Goal: Use online tool/utility: Utilize a website feature to perform a specific function

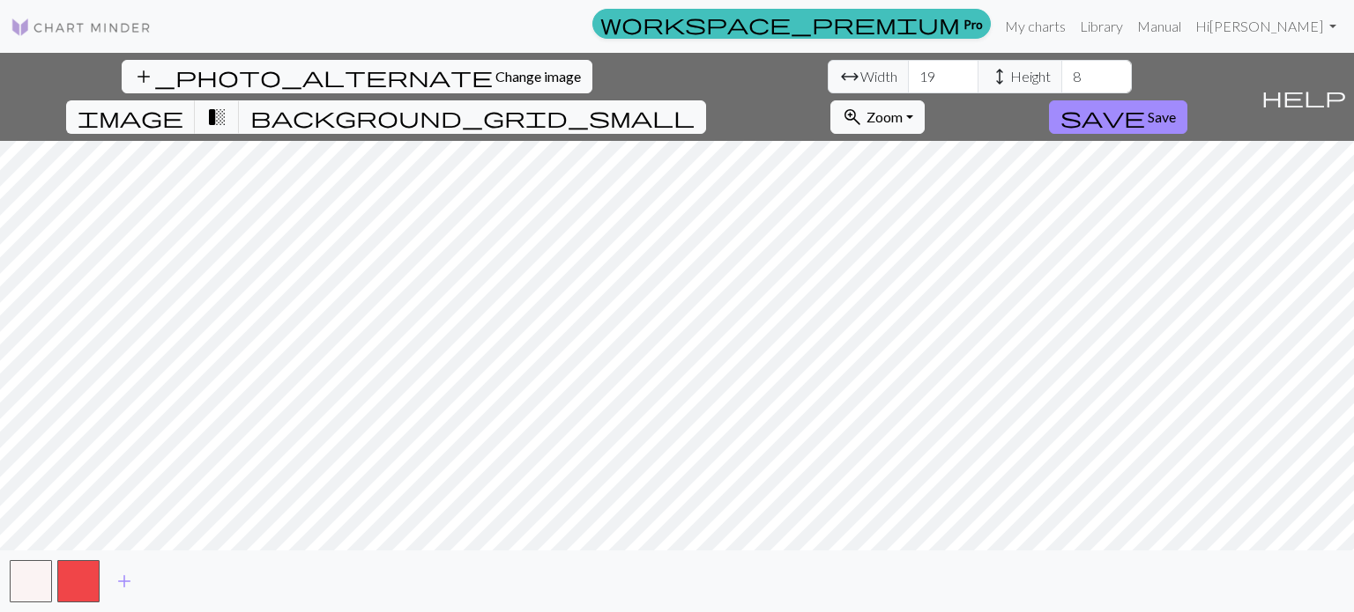
click at [827, 64] on span "arrow_range Width" at bounding box center [867, 76] width 81 height 33
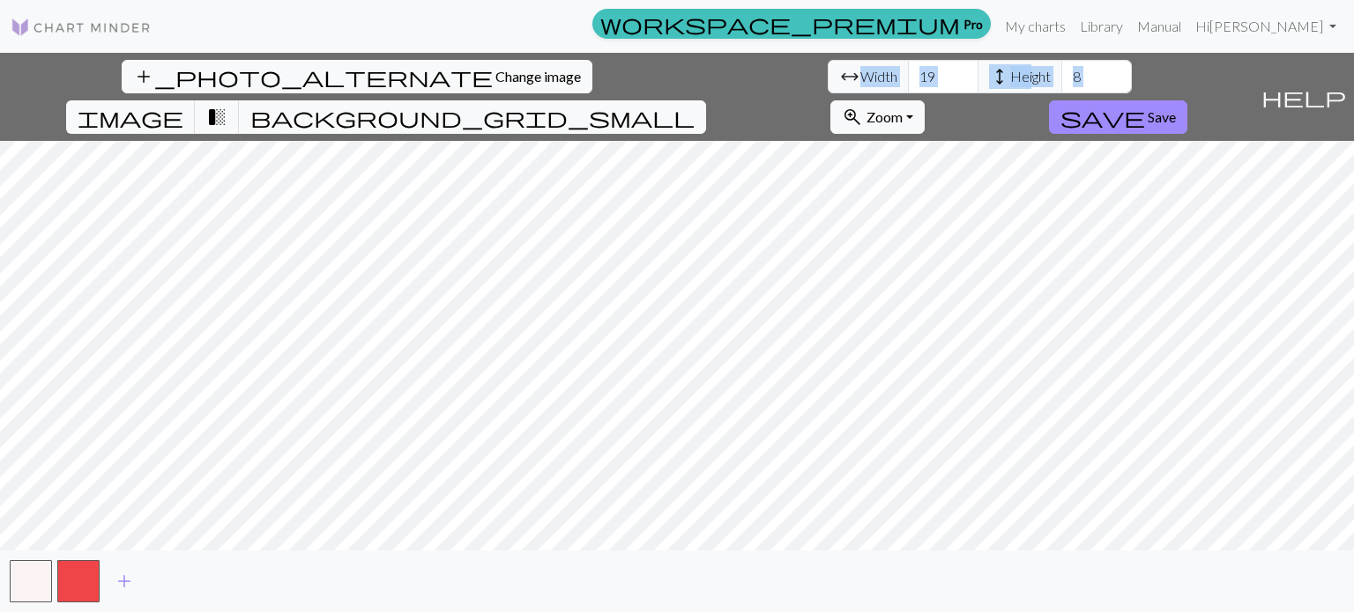
click at [995, 239] on div "add_photo_alternate Change image arrow_range Width 19 height Height 8 image tra…" at bounding box center [677, 333] width 1354 height 560
click at [1130, 32] on link "Library" at bounding box center [1100, 26] width 57 height 35
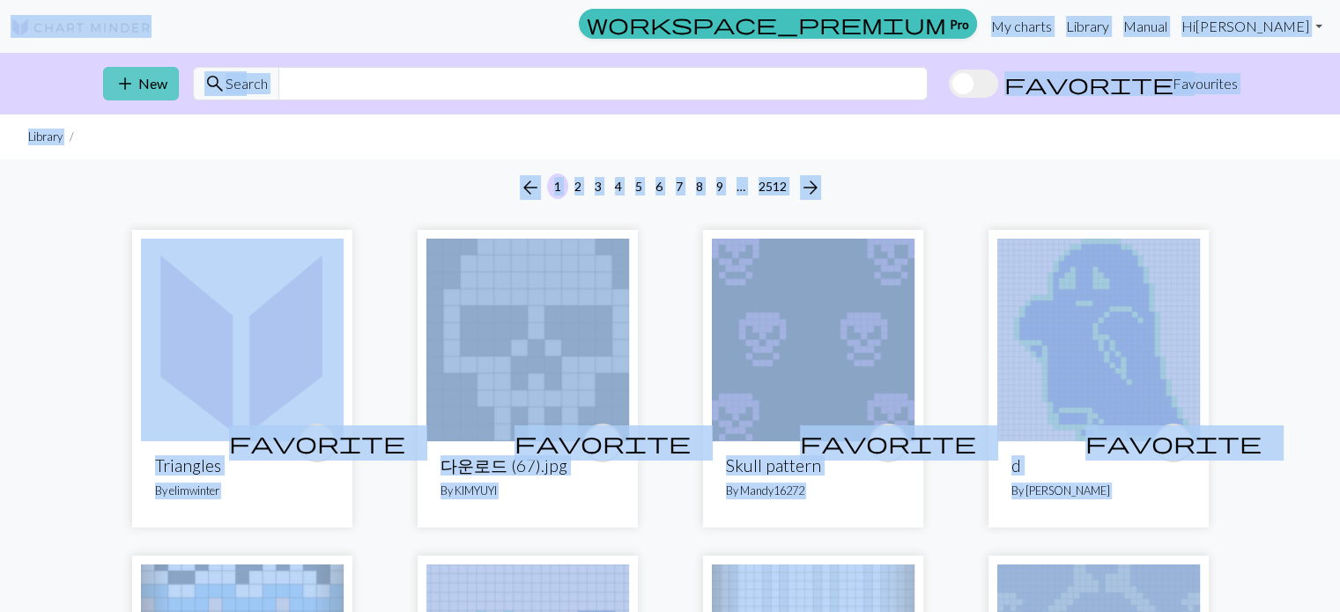
click at [137, 77] on button "add New" at bounding box center [141, 83] width 76 height 33
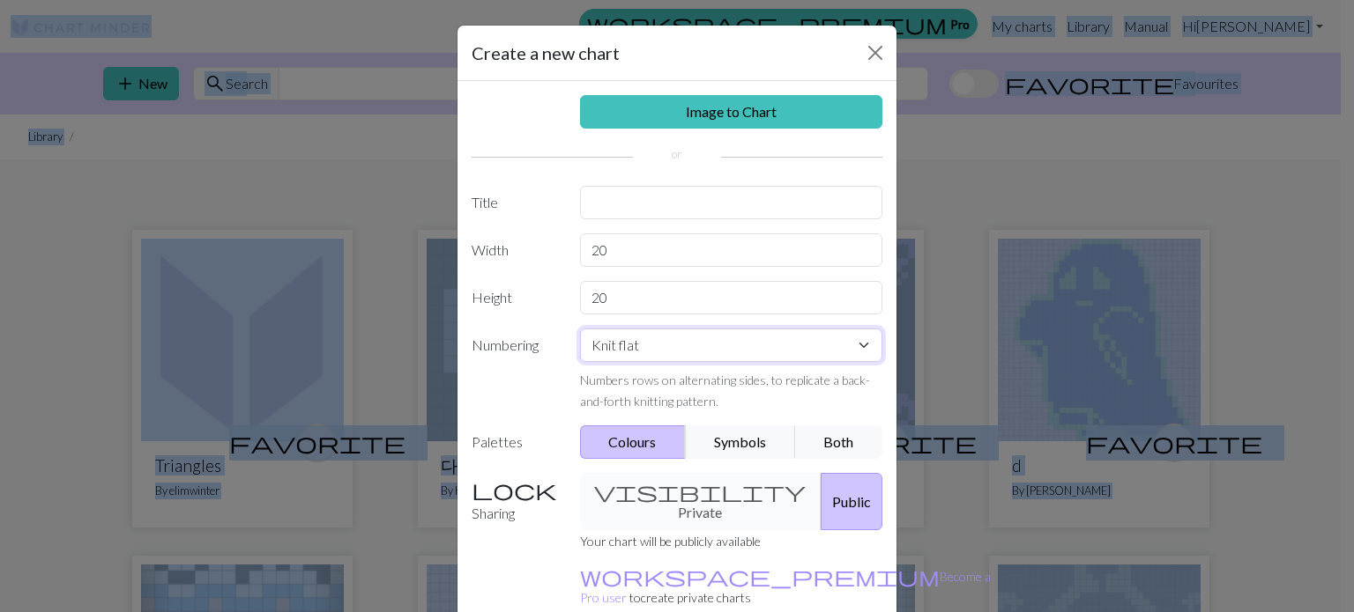
click at [701, 334] on select "Knit flat Knit in the round Lace knitting Cross stitch" at bounding box center [731, 345] width 303 height 33
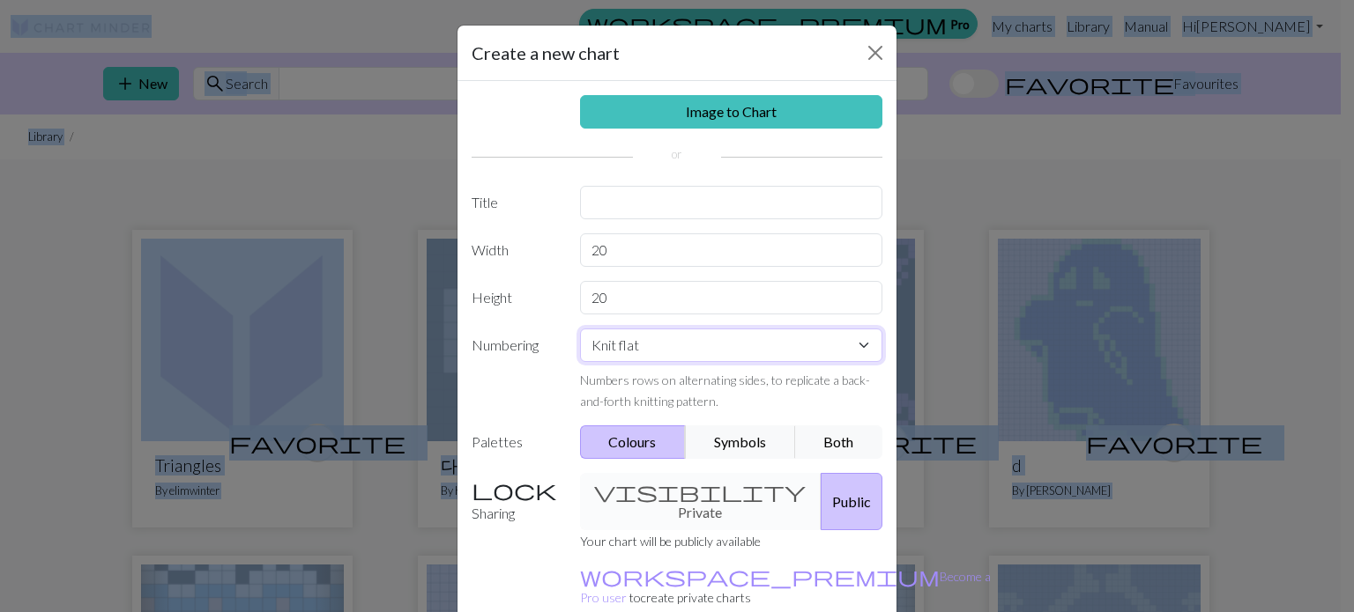
click at [701, 341] on select "Knit flat Knit in the round Lace knitting Cross stitch" at bounding box center [731, 345] width 303 height 33
click at [580, 329] on select "Knit flat Knit in the round Lace knitting Cross stitch" at bounding box center [731, 345] width 303 height 33
click at [724, 346] on select "Knit flat Knit in the round Lace knitting Cross stitch" at bounding box center [731, 345] width 303 height 33
select select "flat"
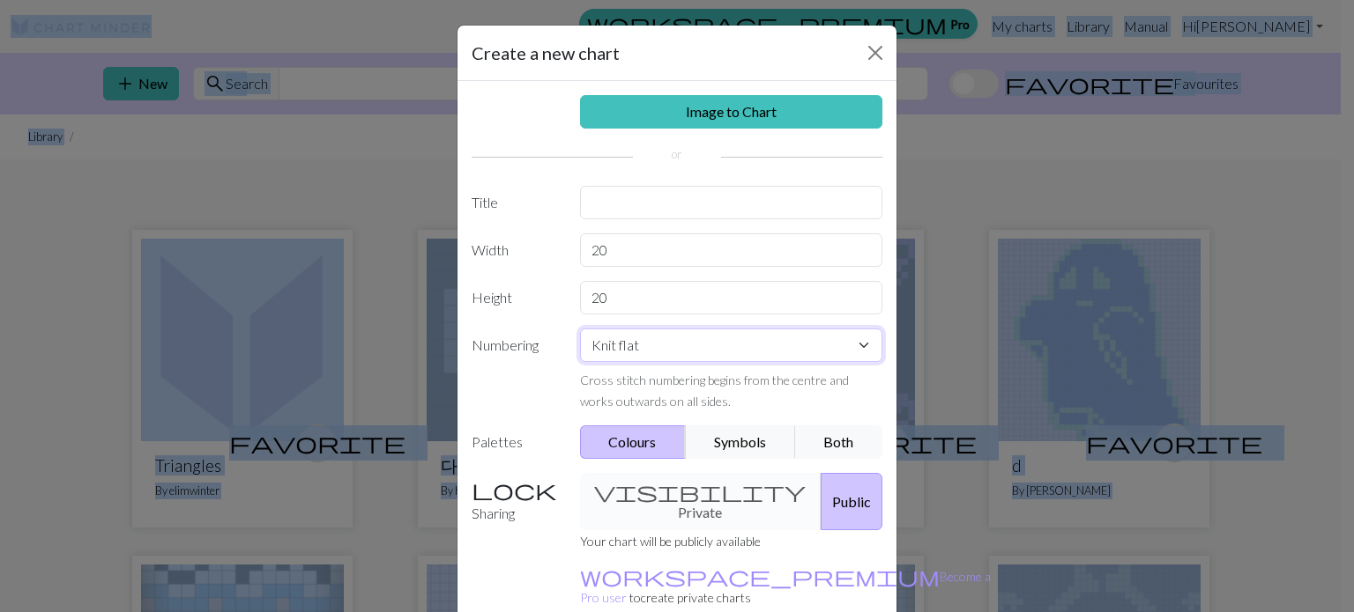
click at [580, 329] on select "Knit flat Knit in the round Lace knitting Cross stitch" at bounding box center [731, 345] width 303 height 33
click at [743, 427] on button "Symbols" at bounding box center [740, 442] width 111 height 33
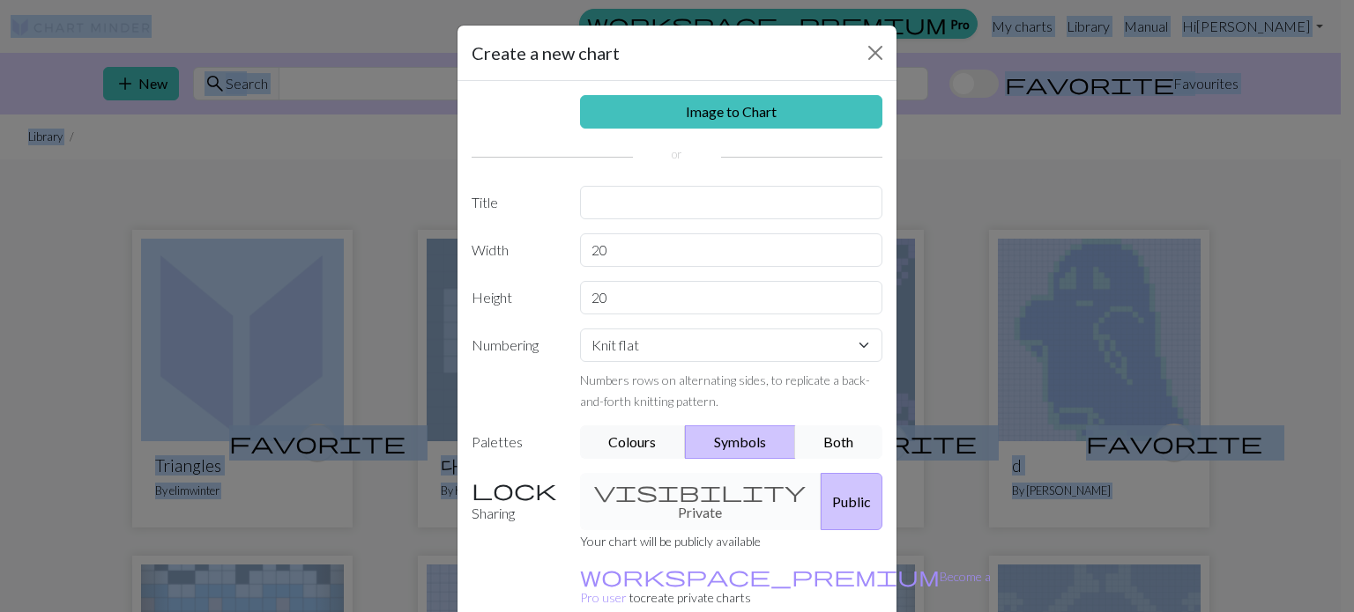
click at [818, 430] on button "Both" at bounding box center [839, 442] width 88 height 33
click at [693, 452] on button "Symbols" at bounding box center [740, 442] width 111 height 33
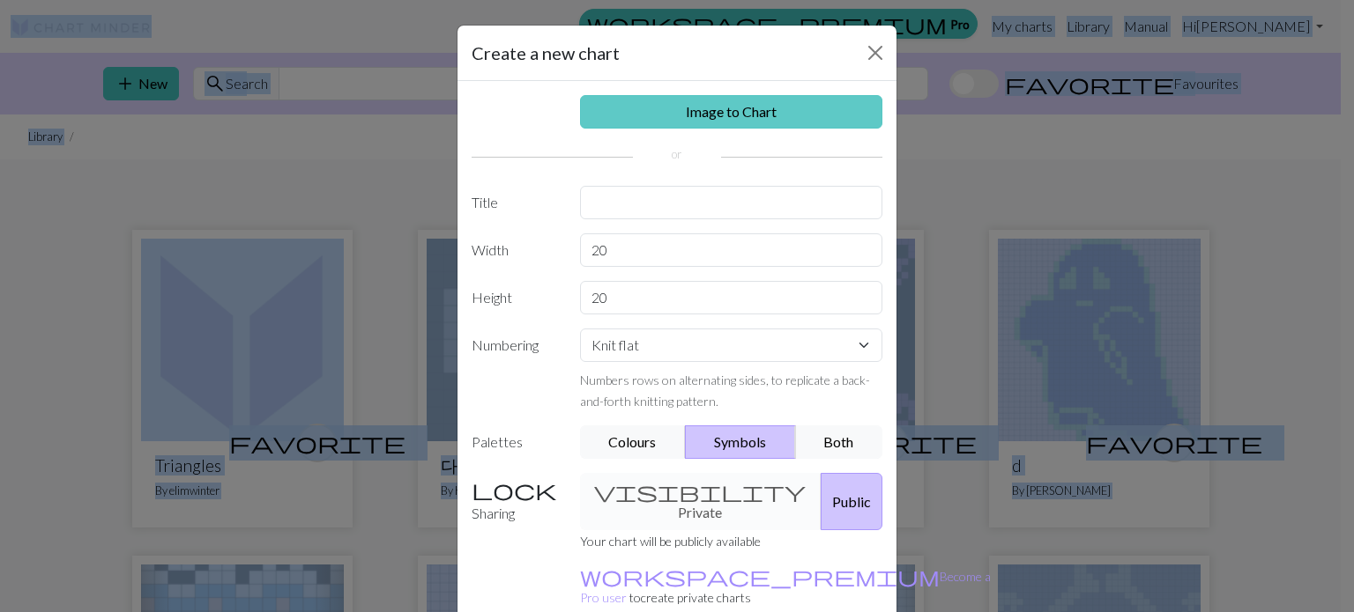
click at [704, 101] on link "Image to Chart" at bounding box center [731, 111] width 303 height 33
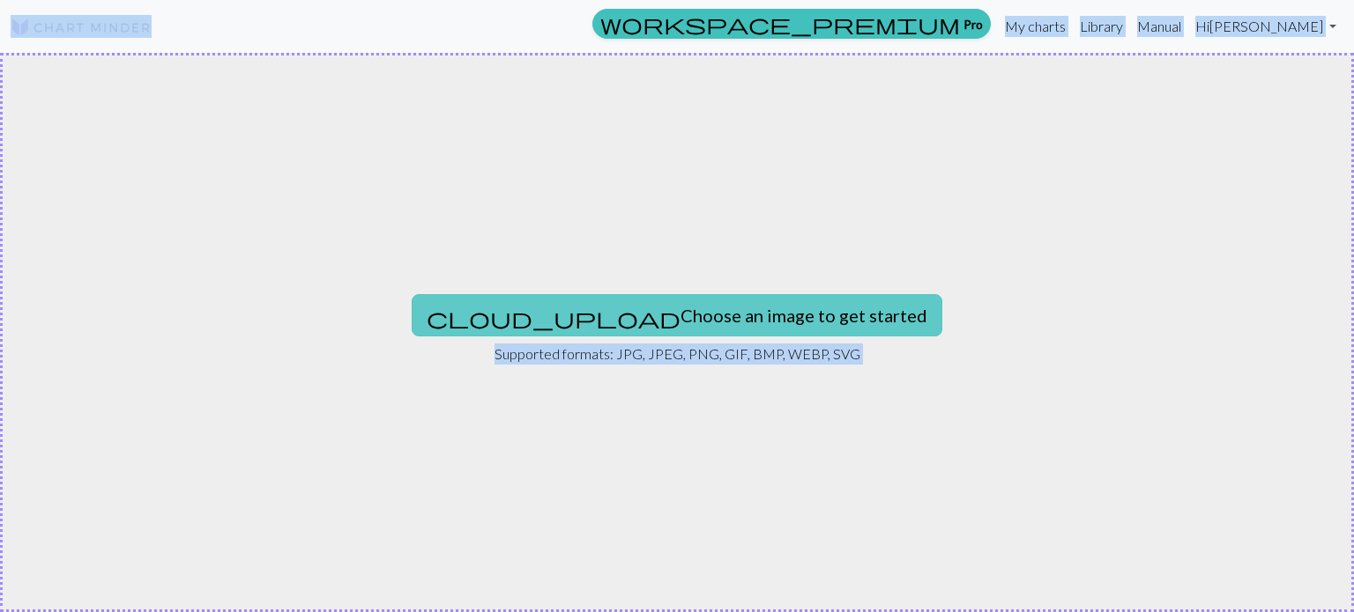
click at [701, 300] on button "cloud_upload Choose an image to get started" at bounding box center [677, 315] width 530 height 42
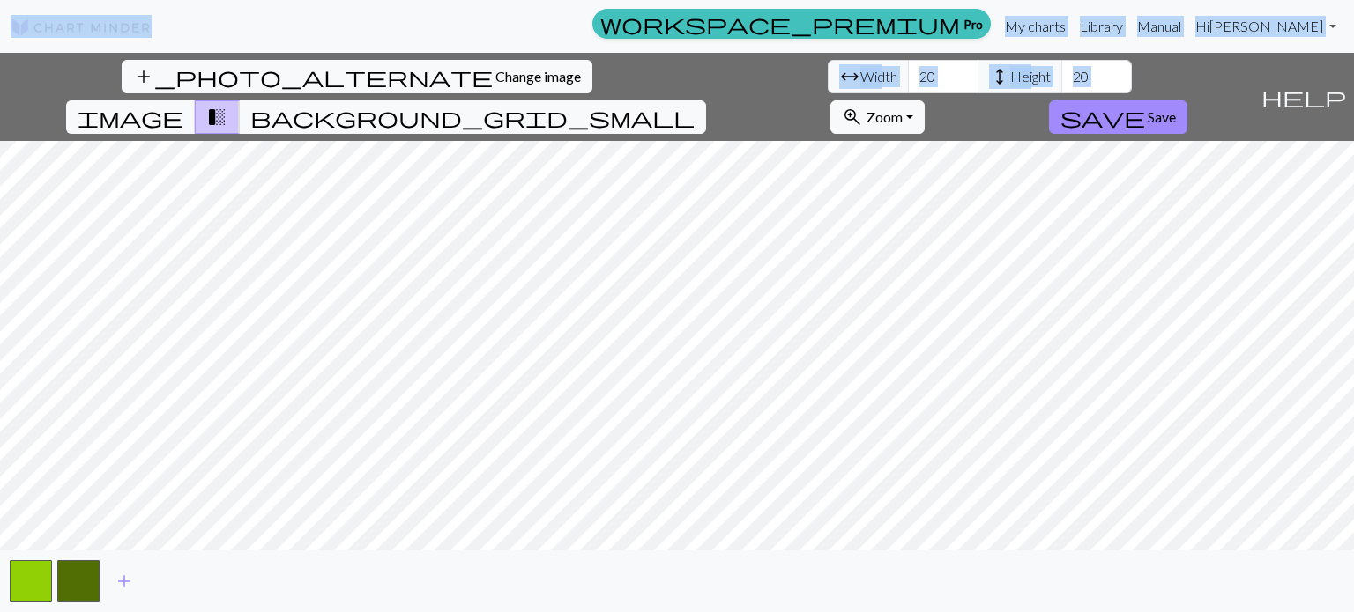
click at [826, 95] on div "add_photo_alternate Change image arrow_range Width 20 height Height 20 image tr…" at bounding box center [626, 97] width 1253 height 88
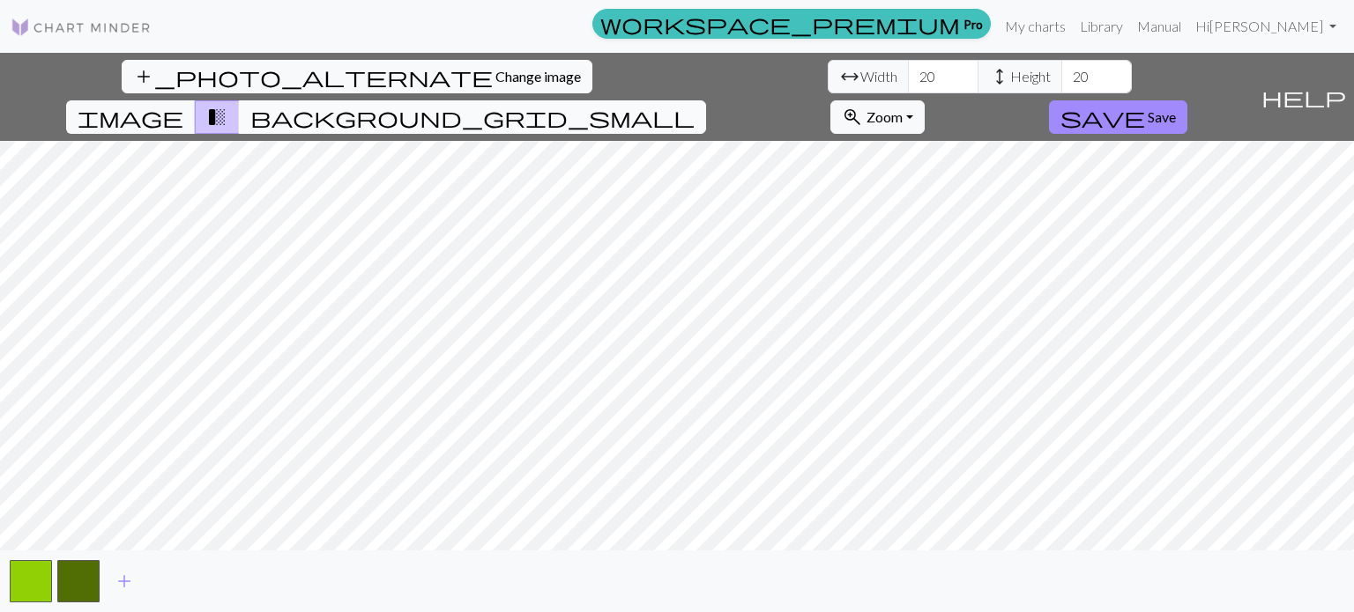
click at [694, 105] on span "background_grid_small" at bounding box center [472, 117] width 444 height 25
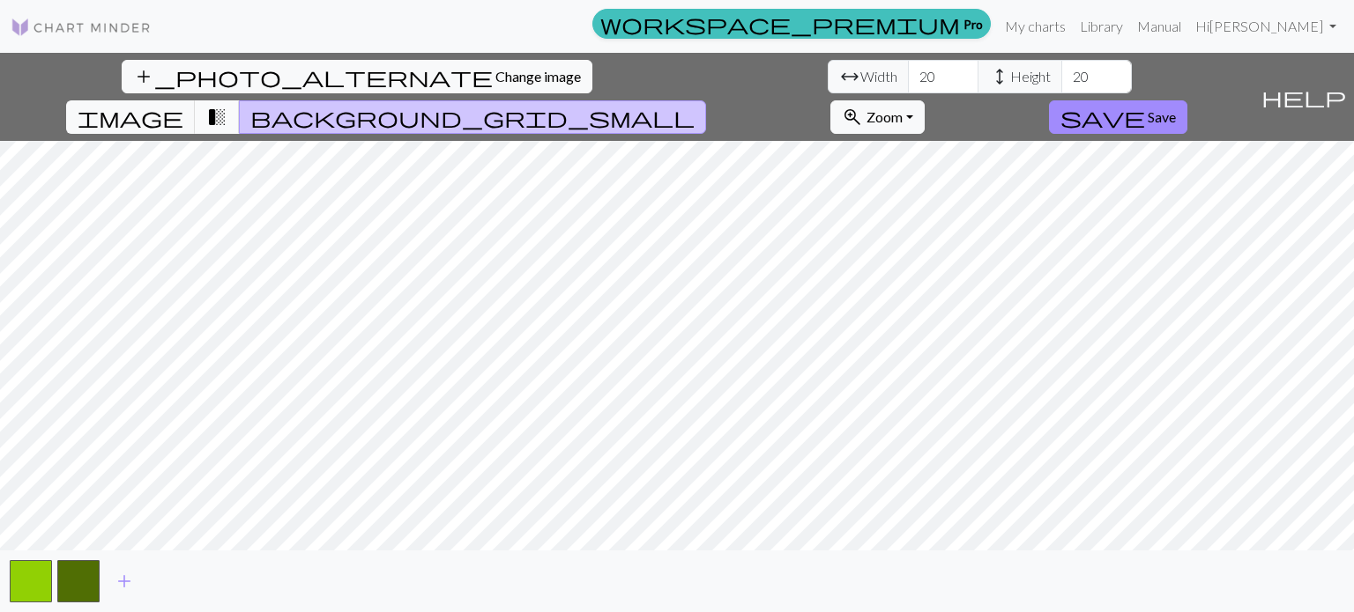
click at [227, 105] on span "transition_fade" at bounding box center [216, 117] width 21 height 25
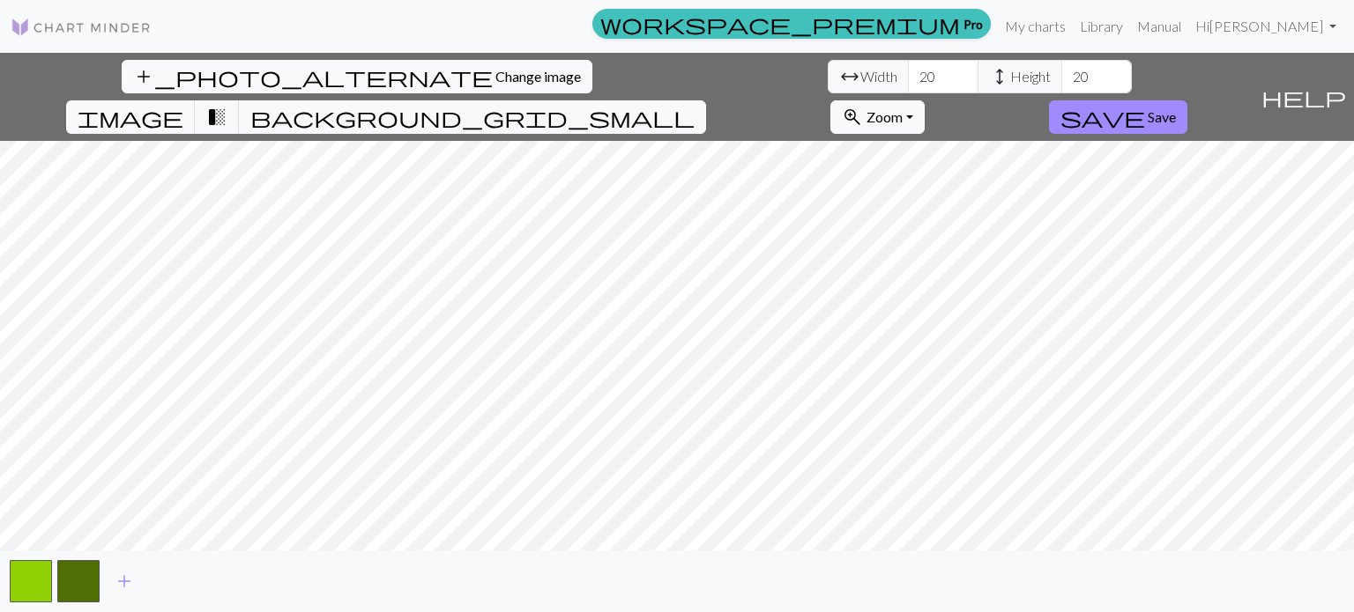
click at [938, 594] on div "add_photo_alternate Change image arrow_range Width 20 height Height 20 image tr…" at bounding box center [677, 333] width 1354 height 560
click at [908, 70] on input "21" at bounding box center [943, 76] width 70 height 33
click at [908, 70] on input "24" at bounding box center [943, 76] width 70 height 33
click at [908, 70] on input "26" at bounding box center [943, 76] width 70 height 33
click at [908, 70] on input "27" at bounding box center [943, 76] width 70 height 33
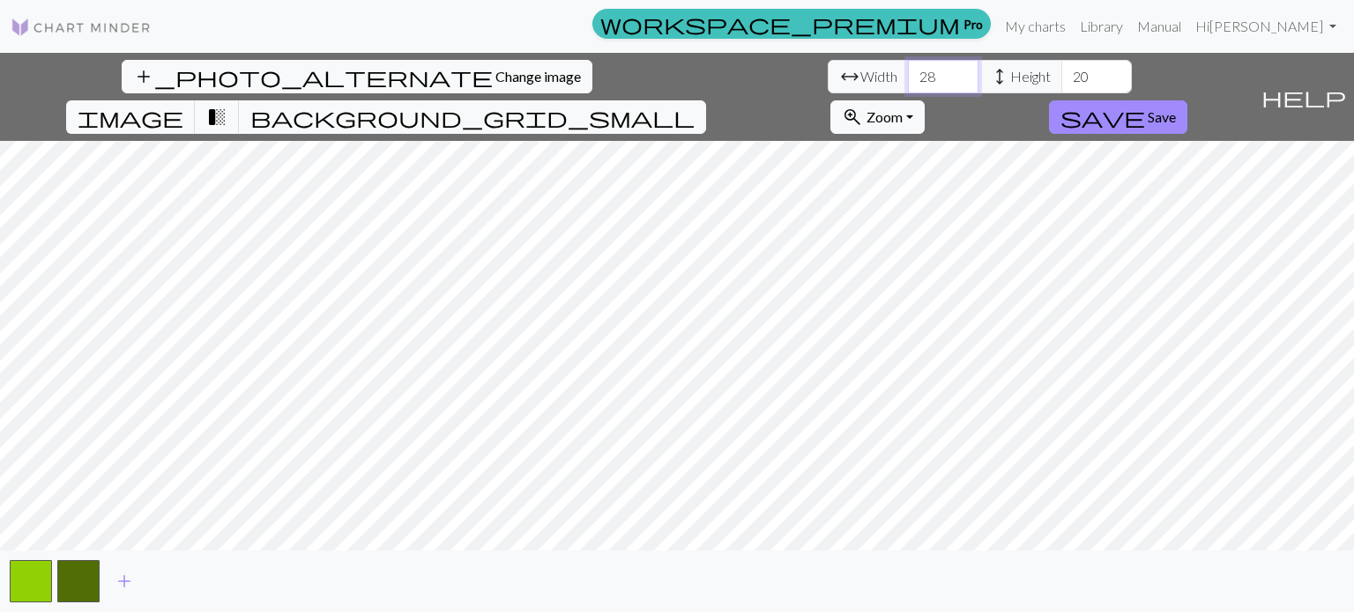
click at [908, 70] on input "28" at bounding box center [943, 76] width 70 height 33
click at [908, 70] on input "29" at bounding box center [943, 76] width 70 height 33
click at [908, 70] on input "30" at bounding box center [943, 76] width 70 height 33
click at [908, 70] on input "31" at bounding box center [943, 76] width 70 height 33
click at [908, 70] on input "32" at bounding box center [943, 76] width 70 height 33
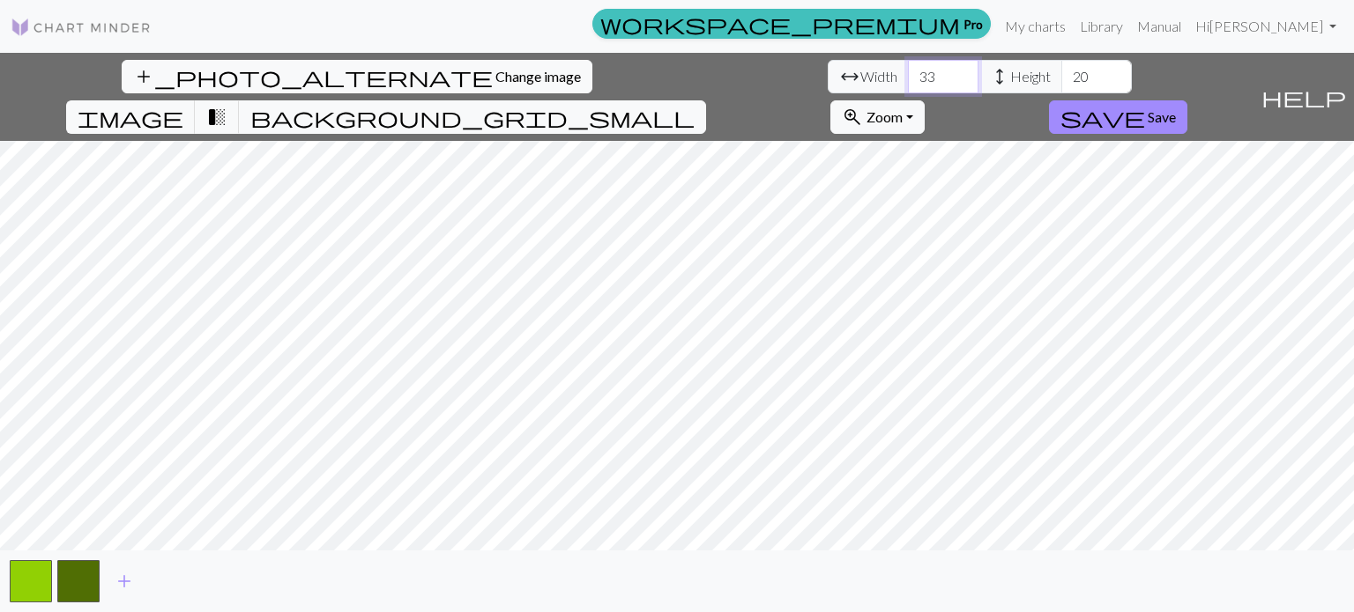
click at [908, 70] on input "33" at bounding box center [943, 76] width 70 height 33
type input "34"
click at [908, 70] on input "34" at bounding box center [943, 76] width 70 height 33
click at [694, 105] on span "background_grid_small" at bounding box center [472, 117] width 444 height 25
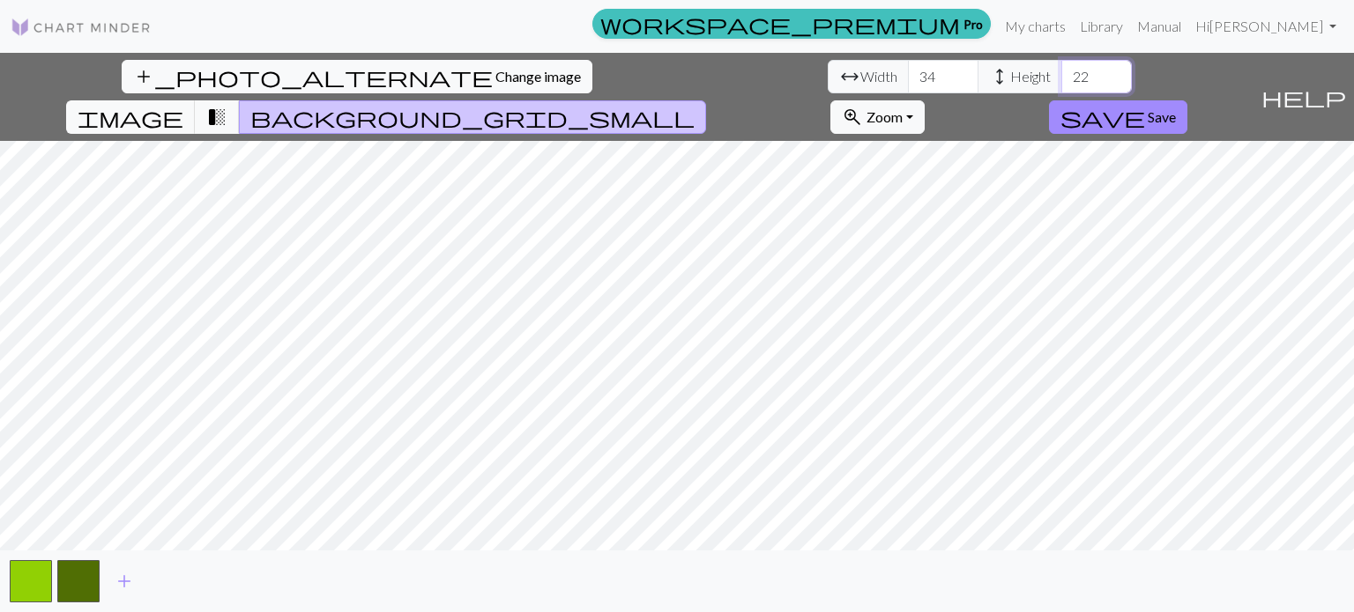
click at [1061, 73] on input "22" at bounding box center [1096, 76] width 70 height 33
click at [1061, 73] on input "23" at bounding box center [1096, 76] width 70 height 33
click at [1061, 73] on input "25" at bounding box center [1096, 76] width 70 height 33
click at [1061, 73] on input "26" at bounding box center [1096, 76] width 70 height 33
click at [1061, 73] on input "27" at bounding box center [1096, 76] width 70 height 33
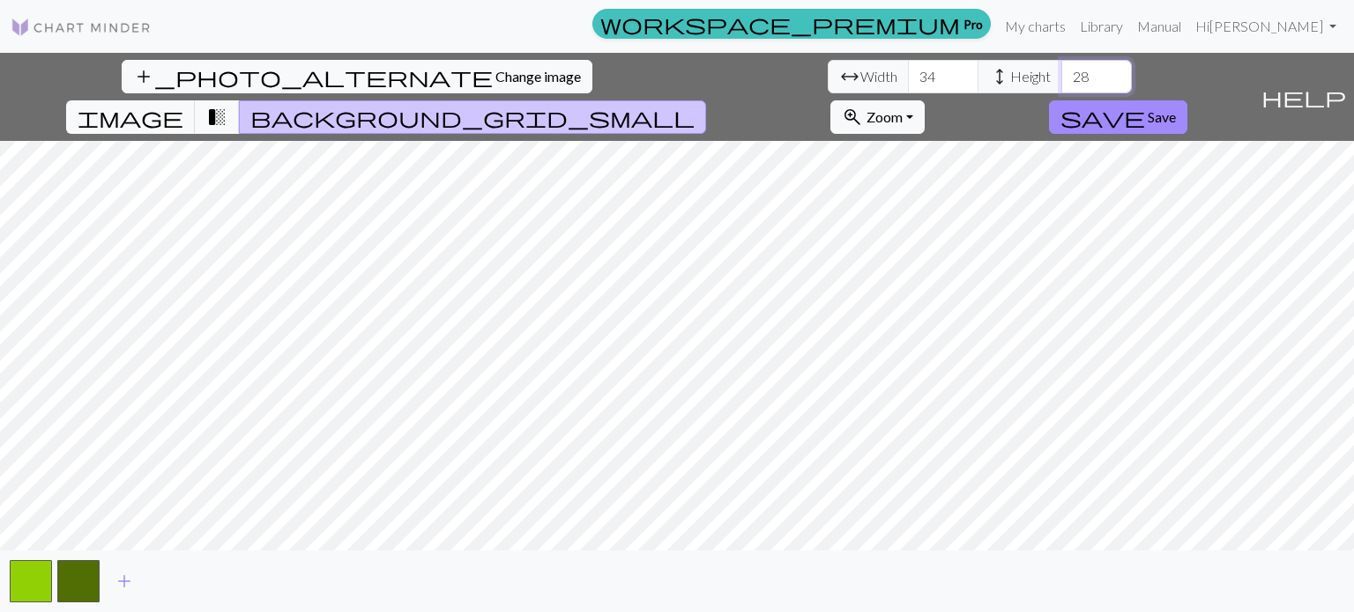
click at [1061, 73] on input "28" at bounding box center [1096, 76] width 70 height 33
click at [1061, 73] on input "29" at bounding box center [1096, 76] width 70 height 33
click at [1061, 73] on input "30" at bounding box center [1096, 76] width 70 height 33
click at [1061, 73] on input "31" at bounding box center [1096, 76] width 70 height 33
click at [1061, 73] on input "32" at bounding box center [1096, 76] width 70 height 33
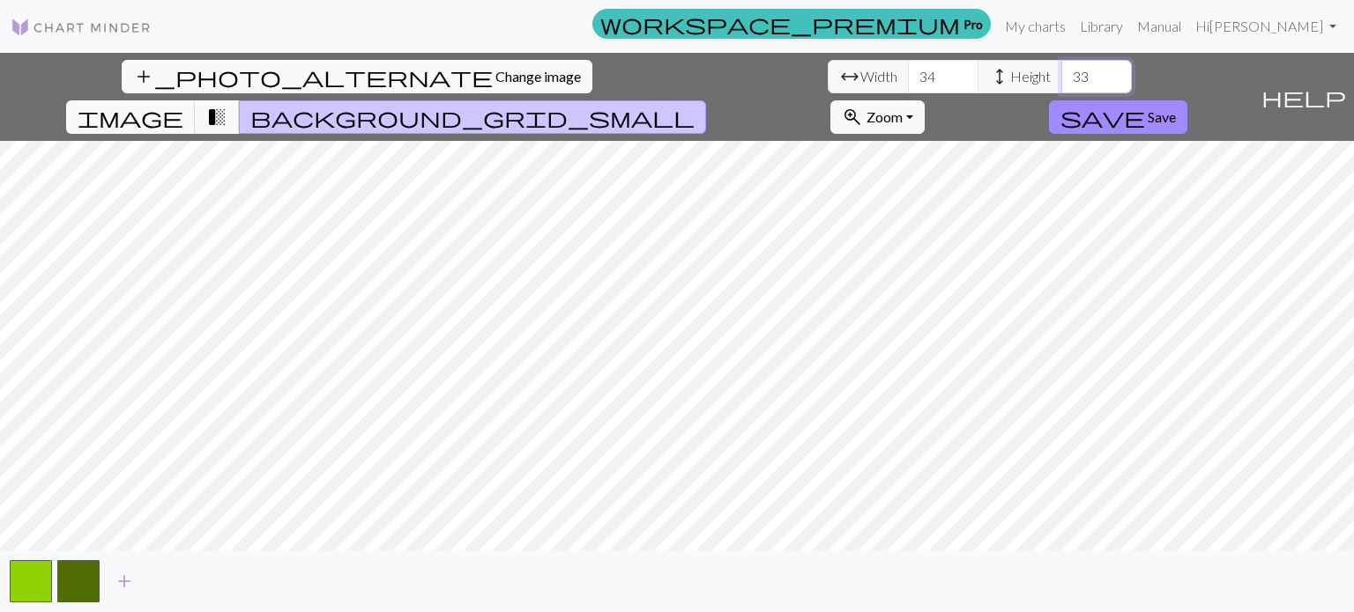
click at [1061, 73] on input "33" at bounding box center [1096, 76] width 70 height 33
click at [1061, 73] on input "34" at bounding box center [1096, 76] width 70 height 33
click at [1061, 73] on input "35" at bounding box center [1096, 76] width 70 height 33
click at [1061, 73] on input "36" at bounding box center [1096, 76] width 70 height 33
click at [1061, 73] on input "37" at bounding box center [1096, 76] width 70 height 33
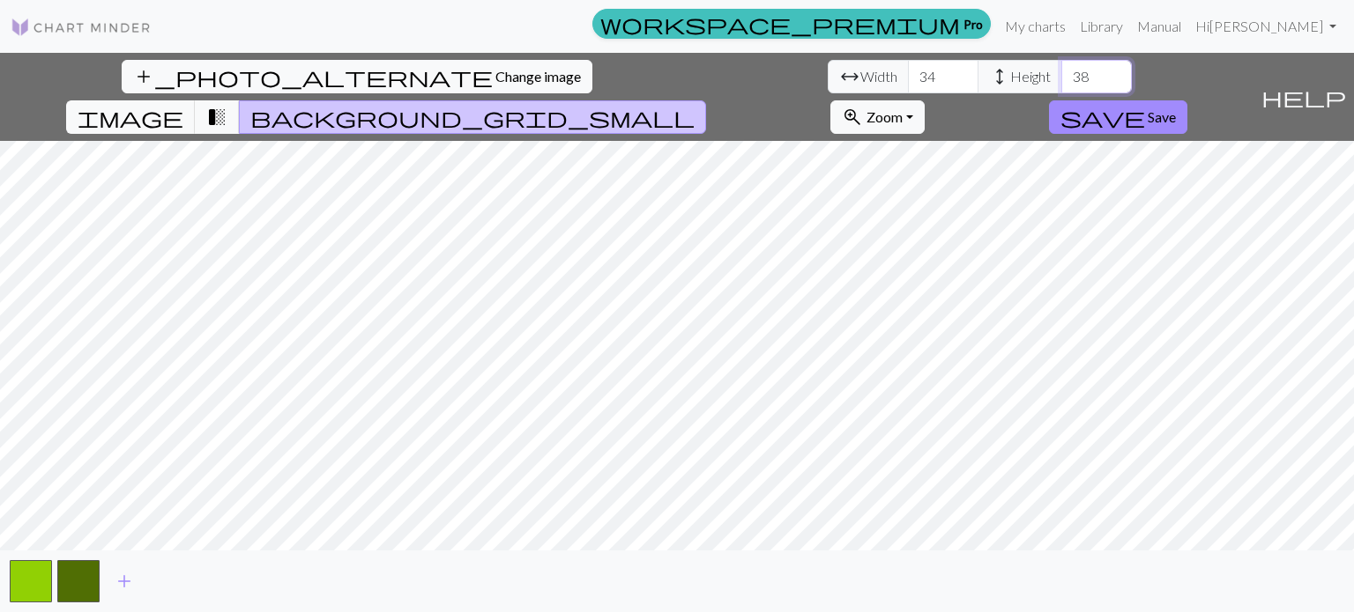
click at [1061, 73] on input "38" at bounding box center [1096, 76] width 70 height 33
click at [1061, 73] on input "39" at bounding box center [1096, 76] width 70 height 33
click at [1061, 73] on input "40" at bounding box center [1096, 76] width 70 height 33
type input "41"
click at [1061, 73] on input "41" at bounding box center [1096, 76] width 70 height 33
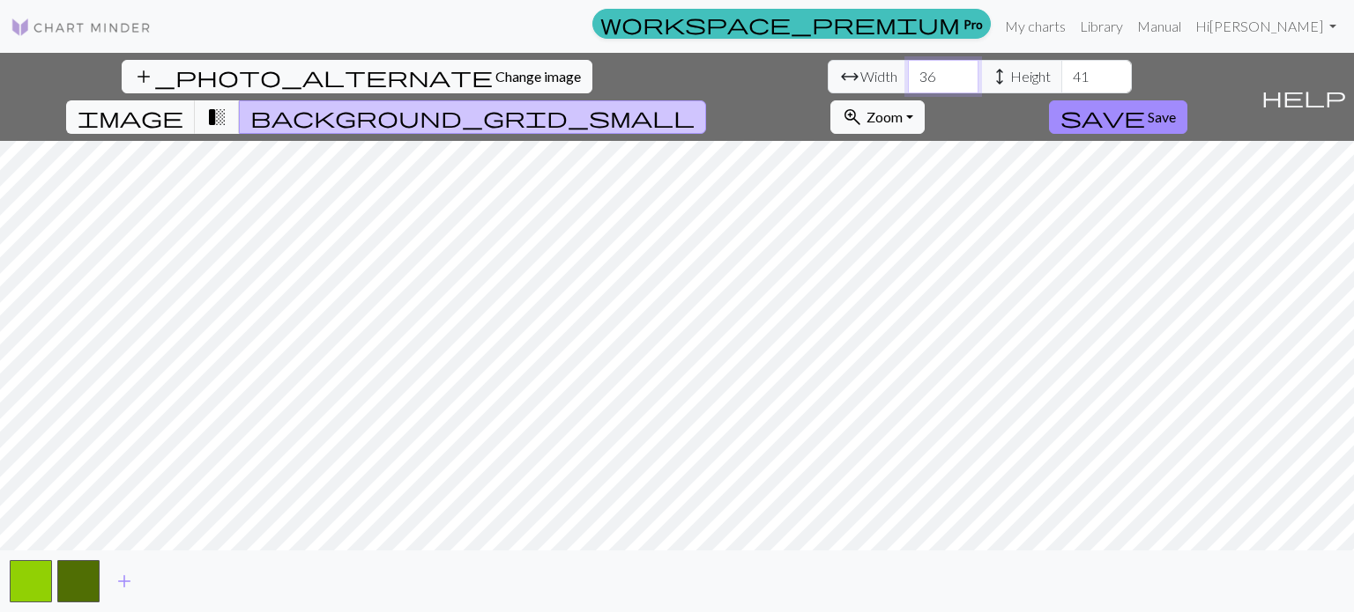
click at [908, 70] on input "36" at bounding box center [943, 76] width 70 height 33
click at [908, 70] on input "37" at bounding box center [943, 76] width 70 height 33
click at [908, 70] on input "38" at bounding box center [943, 76] width 70 height 33
click at [908, 70] on input "39" at bounding box center [943, 76] width 70 height 33
click at [908, 81] on input "38" at bounding box center [943, 76] width 70 height 33
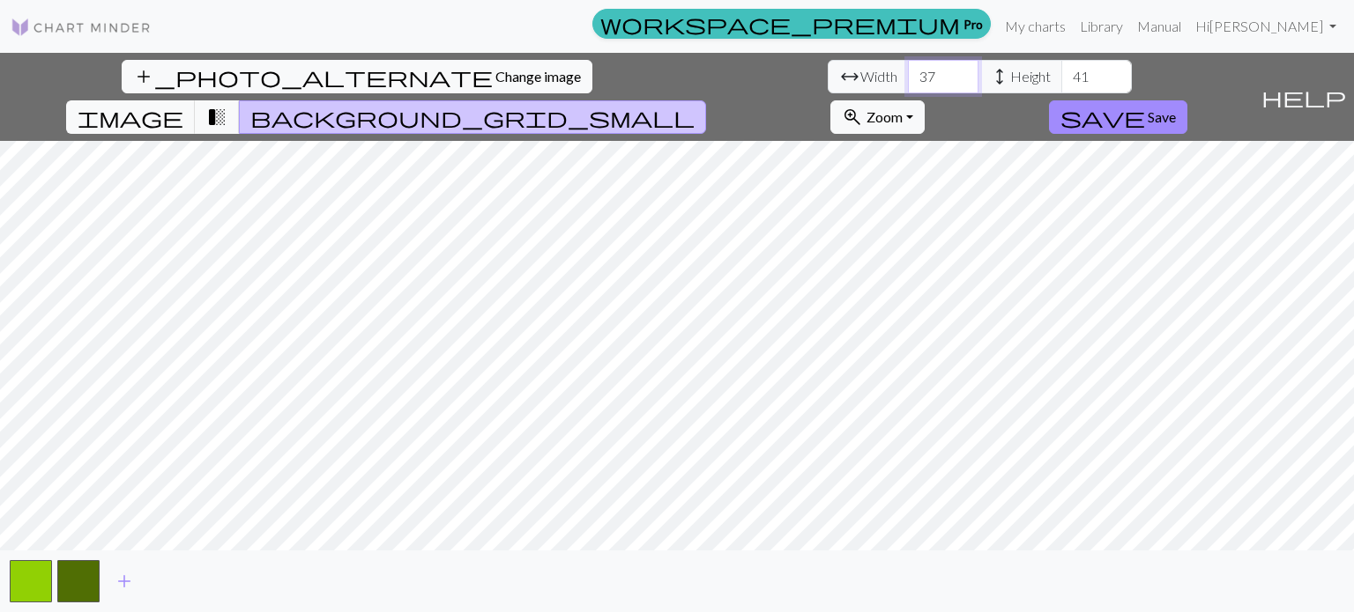
type input "37"
click at [908, 81] on input "37" at bounding box center [943, 76] width 70 height 33
click at [1061, 70] on input "42" at bounding box center [1096, 76] width 70 height 33
click at [1061, 70] on input "43" at bounding box center [1096, 76] width 70 height 33
type input "44"
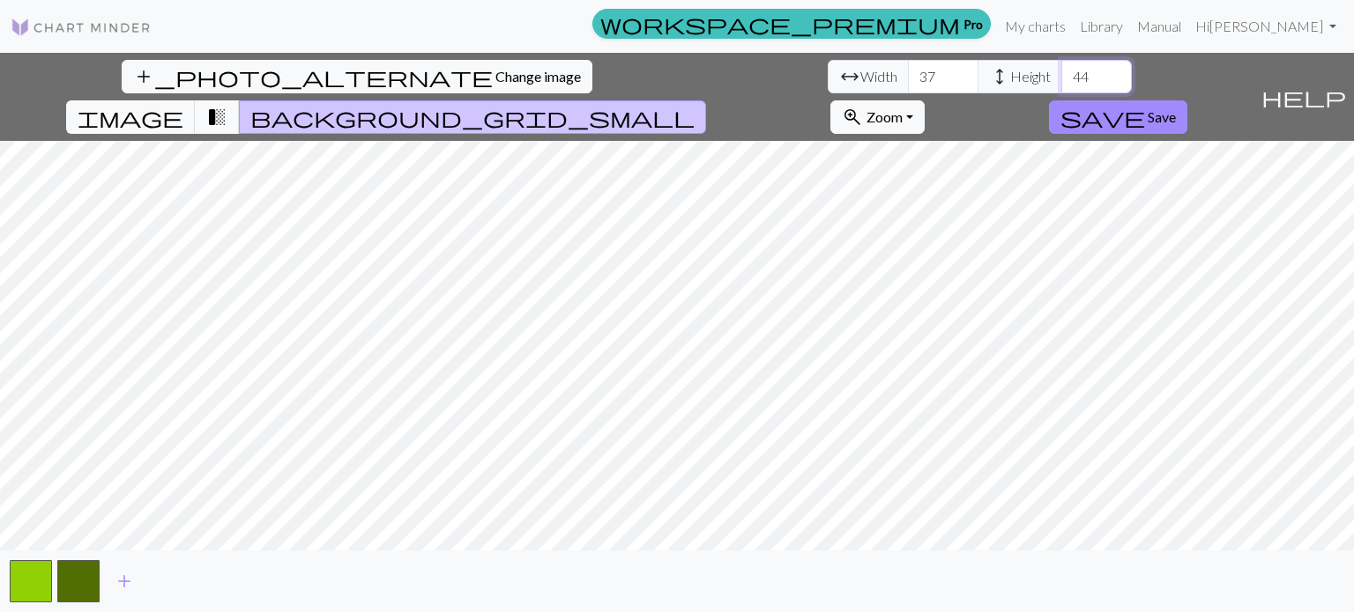
click at [1061, 70] on input "44" at bounding box center [1096, 76] width 70 height 33
click at [908, 71] on input "38" at bounding box center [943, 76] width 70 height 33
click at [908, 71] on input "39" at bounding box center [943, 76] width 70 height 33
type input "40"
click at [908, 71] on input "40" at bounding box center [943, 76] width 70 height 33
